Goal: Find specific page/section: Find specific page/section

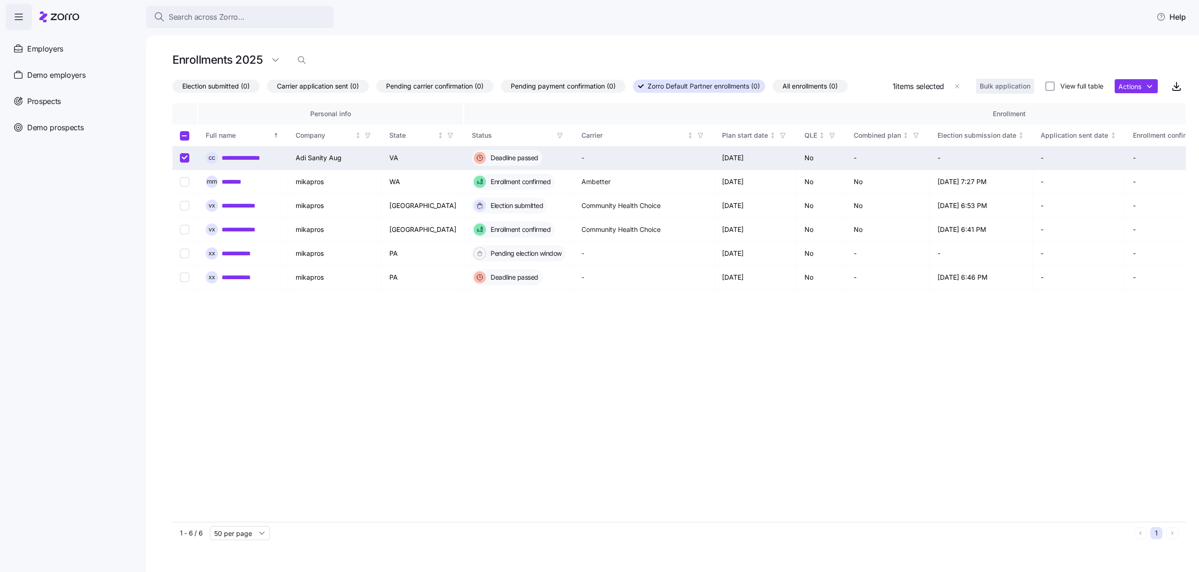
click at [90, 45] on html "**********" at bounding box center [599, 283] width 1199 height 567
click at [90, 49] on div "Employers" at bounding box center [72, 49] width 133 height 26
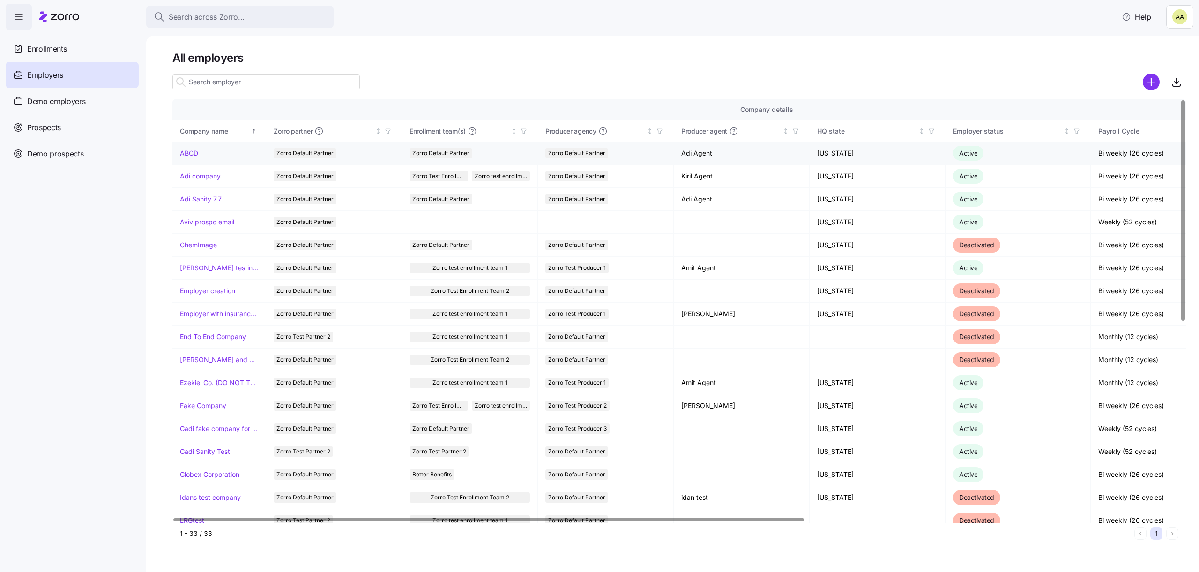
click at [187, 158] on td "ABCD" at bounding box center [219, 153] width 94 height 23
click at [187, 154] on link "ABCD" at bounding box center [189, 153] width 18 height 9
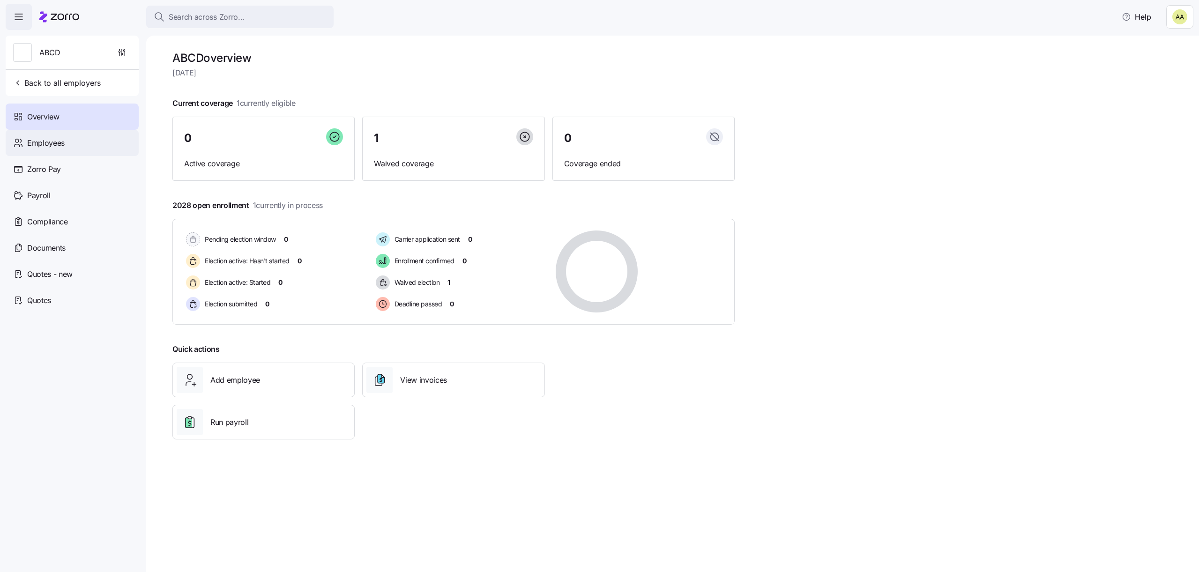
click at [122, 138] on div "Employees" at bounding box center [72, 143] width 133 height 26
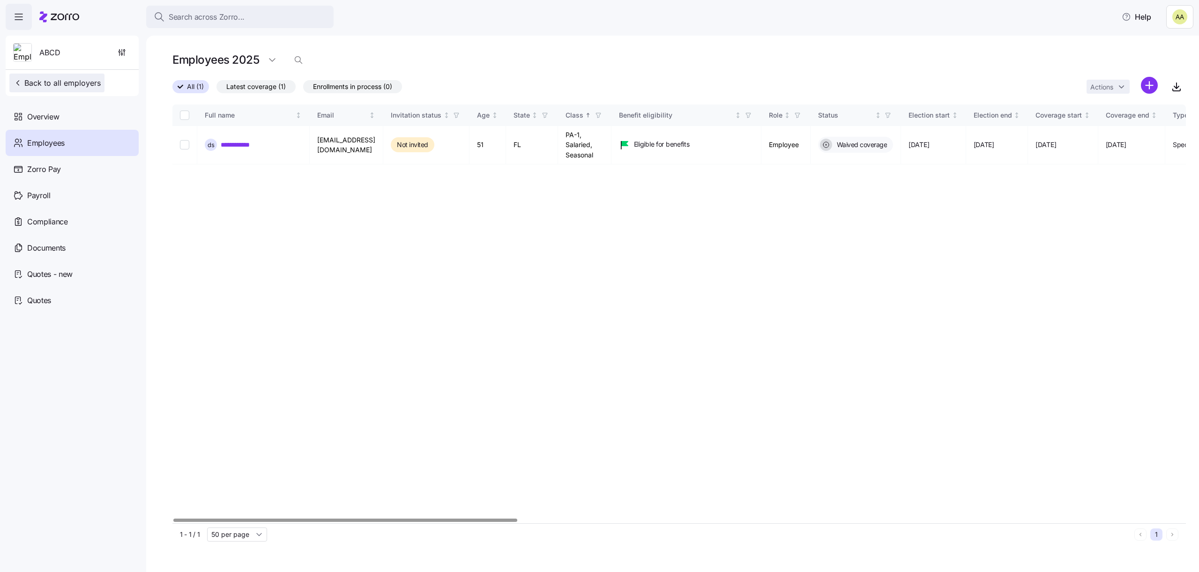
click at [101, 77] on button "Back to all employers" at bounding box center [56, 83] width 95 height 19
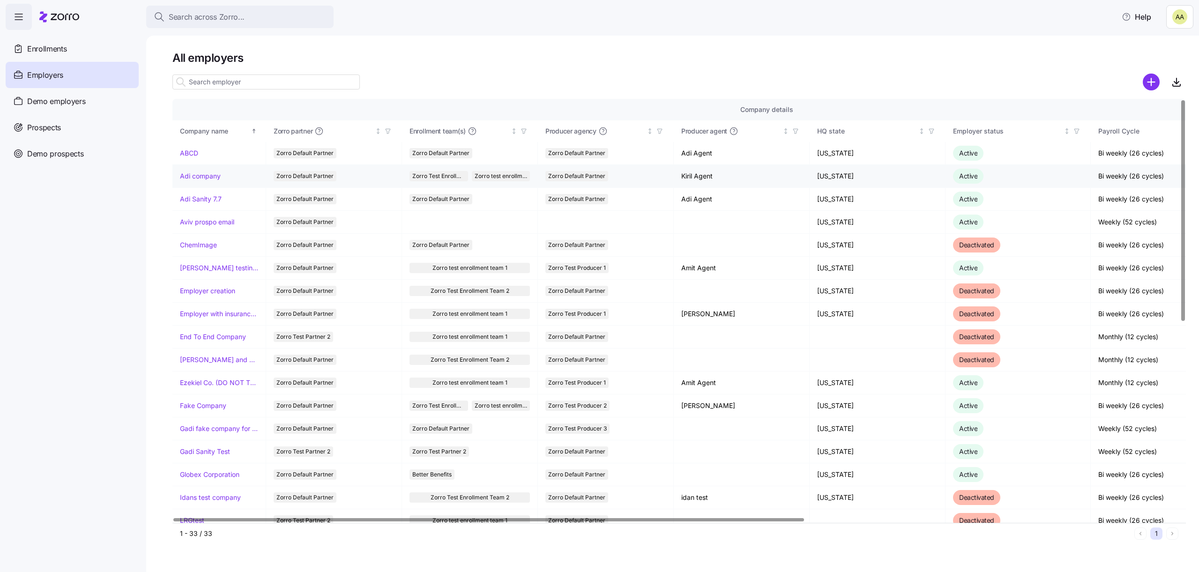
click at [211, 178] on link "Adi company" at bounding box center [200, 176] width 41 height 9
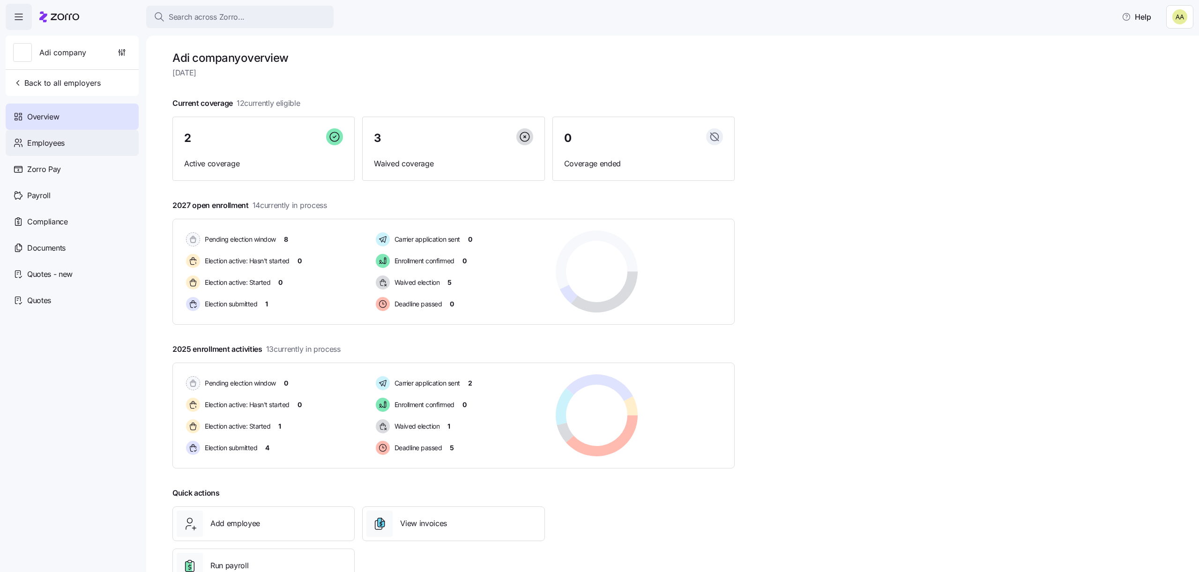
click at [41, 139] on span "Employees" at bounding box center [45, 143] width 37 height 12
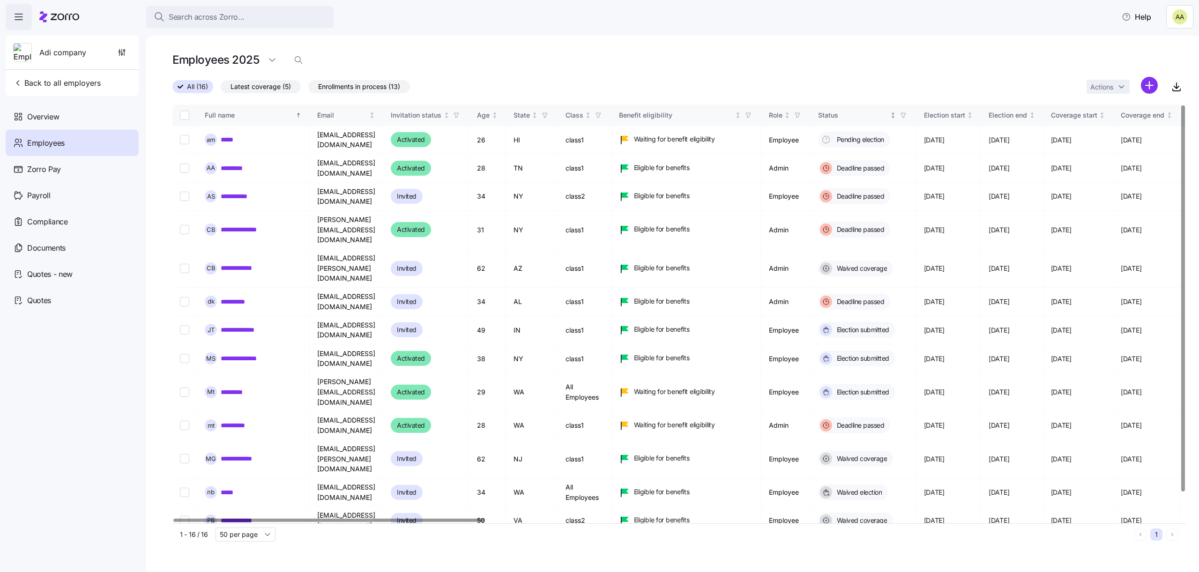
click at [905, 117] on icon "button" at bounding box center [903, 115] width 4 height 5
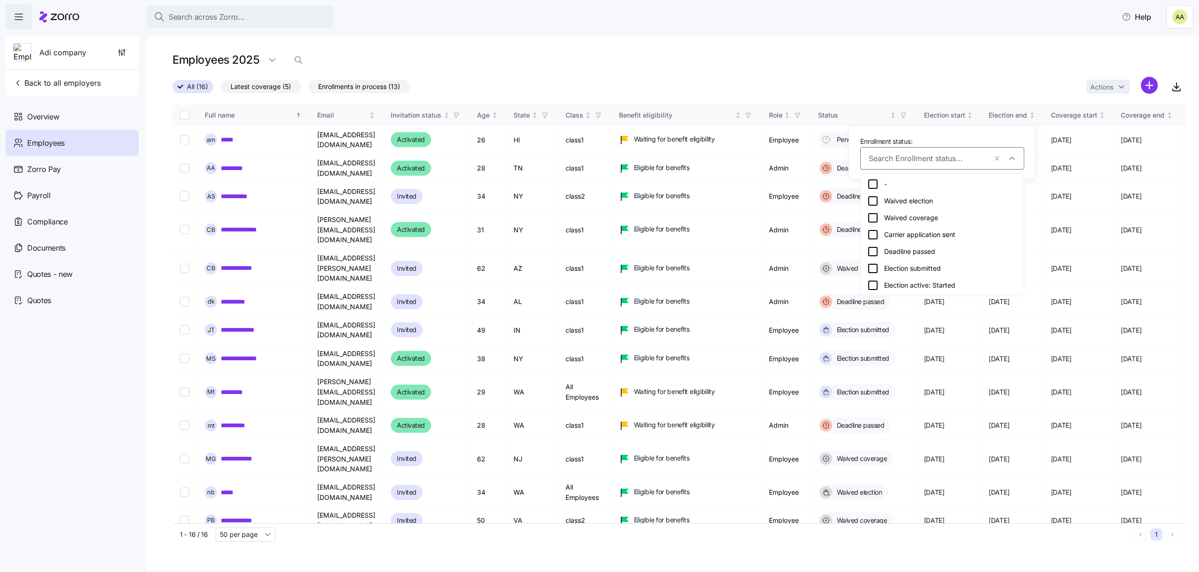
click at [925, 210] on div "Waived coverage" at bounding box center [942, 217] width 159 height 17
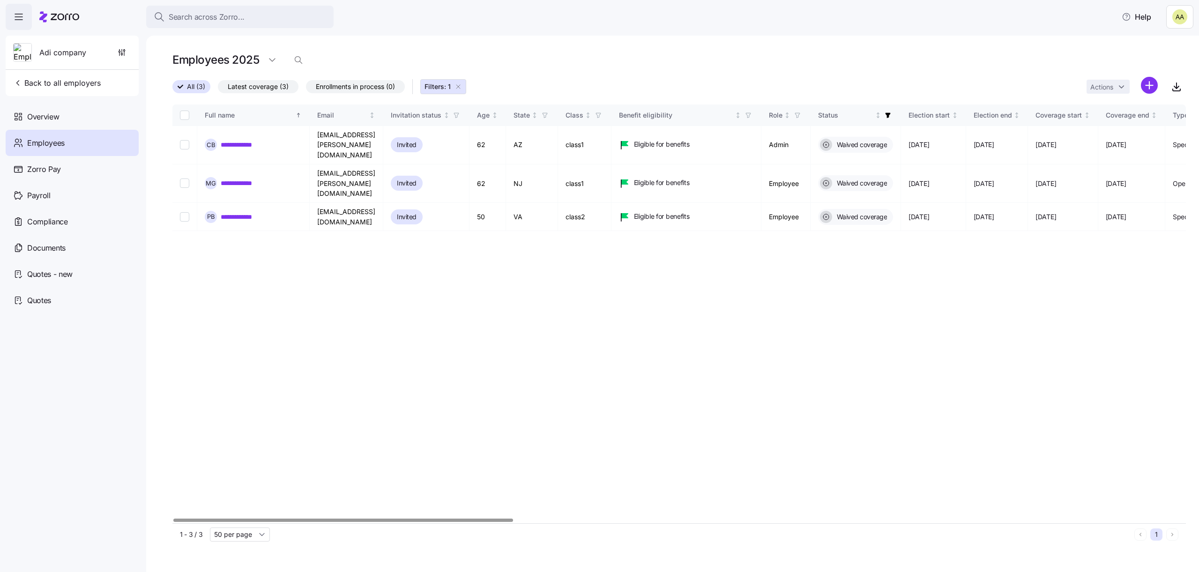
click at [454, 90] on span "Filters: 1" at bounding box center [443, 86] width 37 height 9
